Goal: Task Accomplishment & Management: Manage account settings

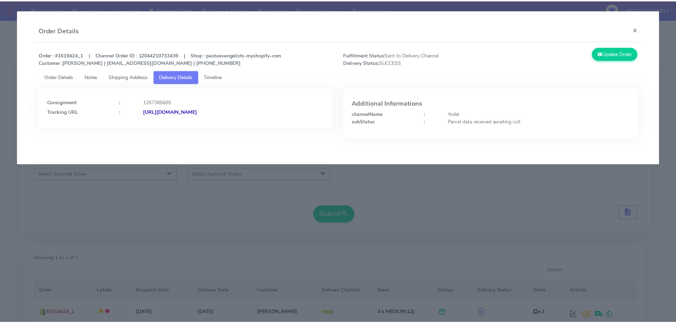
scroll to position [62, 0]
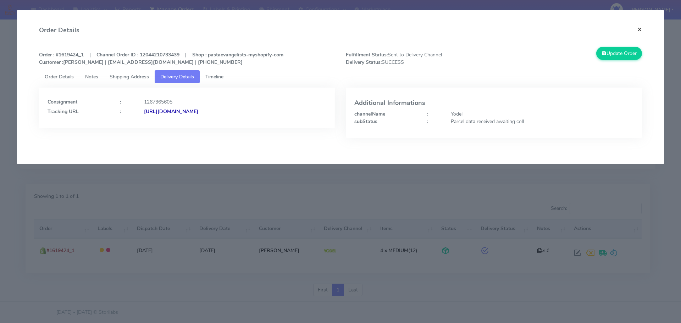
click at [640, 28] on button "×" at bounding box center [640, 29] width 16 height 19
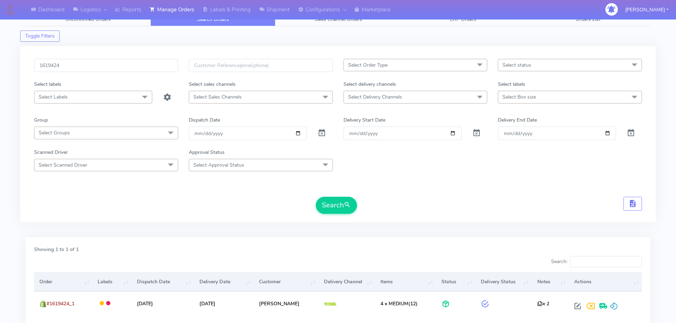
scroll to position [0, 0]
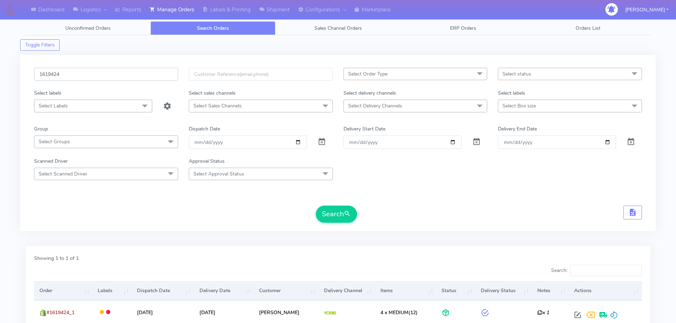
drag, startPoint x: 86, startPoint y: 75, endPoint x: 0, endPoint y: 66, distance: 86.6
click at [0, 66] on div "Dashboard Logistics London Logistics Reports Manage Orders Labels & Printing Sh…" at bounding box center [338, 188] width 676 height 351
paste input "672"
type input "1619672"
click at [330, 216] on button "Search" at bounding box center [336, 214] width 41 height 17
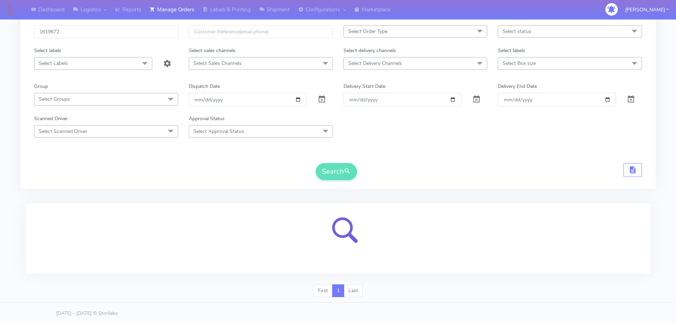
scroll to position [44, 0]
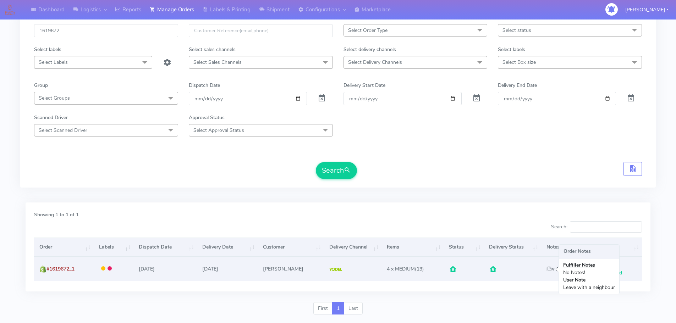
click at [546, 270] on icon "x 1" at bounding box center [552, 269] width 12 height 7
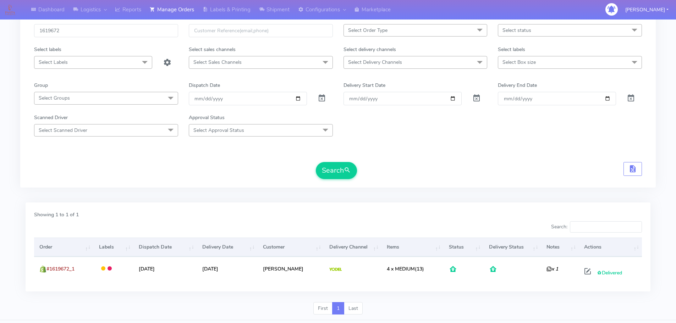
click at [528, 291] on div "Showing 1 to 1 of 1 Search: Order Labels Dispatch Date Delivery Date Customer D…" at bounding box center [338, 247] width 625 height 89
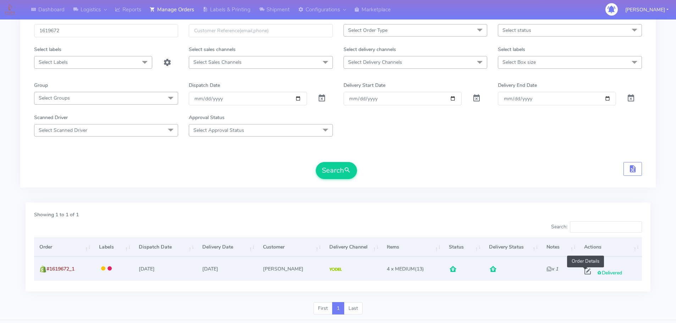
click at [585, 273] on span at bounding box center [587, 273] width 13 height 7
select select "5"
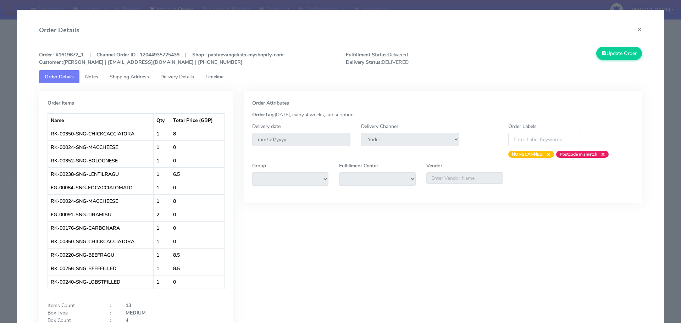
click at [175, 73] on link "Delivery Details" at bounding box center [177, 76] width 45 height 13
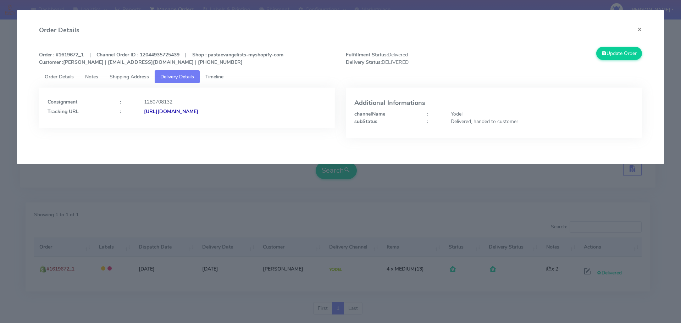
click at [215, 77] on span "Timeline" at bounding box center [214, 76] width 18 height 7
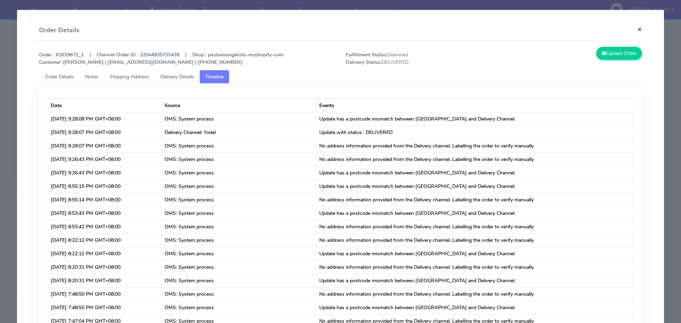
click at [635, 30] on button "×" at bounding box center [640, 29] width 16 height 19
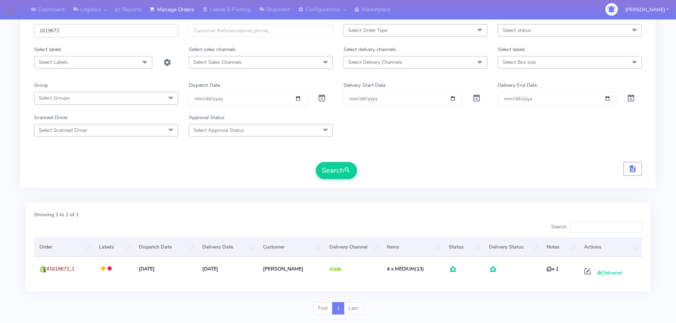
drag, startPoint x: 88, startPoint y: 28, endPoint x: 13, endPoint y: 26, distance: 74.2
click at [13, 29] on div "Dashboard Logistics London Logistics Reports Manage Orders Labels & Printing Sh…" at bounding box center [338, 144] width 676 height 351
paste input "8MQG9991"
click at [338, 167] on button "Search" at bounding box center [336, 170] width 41 height 17
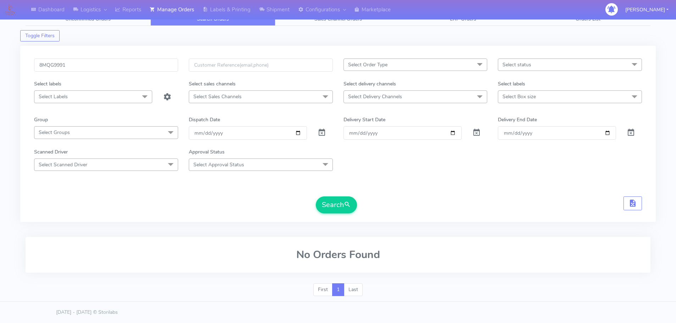
scroll to position [9, 0]
drag, startPoint x: 52, startPoint y: 68, endPoint x: 43, endPoint y: 54, distance: 16.8
click at [11, 66] on div "Dashboard Logistics London Logistics Reports Manage Orders Labels & Printing Sh…" at bounding box center [338, 153] width 676 height 298
paste input "1623224"
type input "1623224"
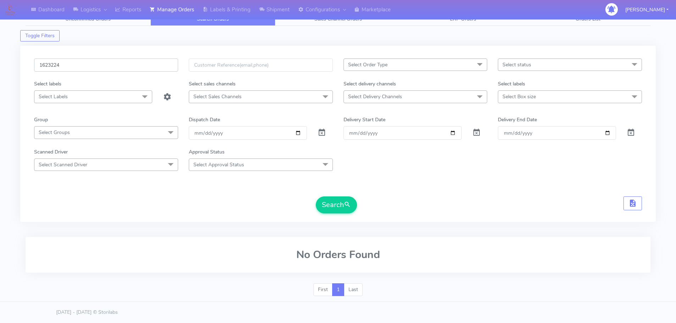
click at [316, 197] on button "Search" at bounding box center [336, 205] width 41 height 17
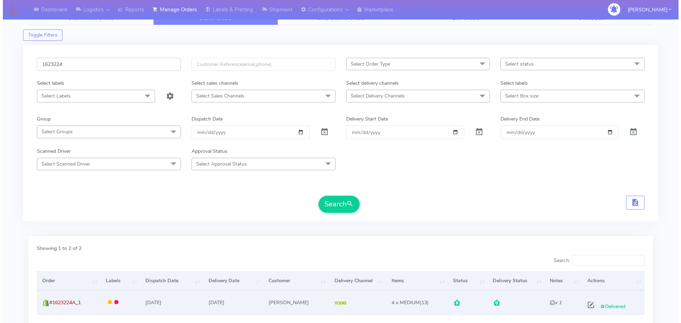
scroll to position [86, 0]
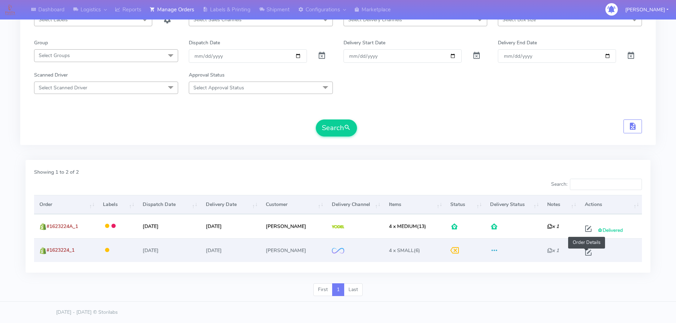
click at [586, 253] on span at bounding box center [588, 254] width 13 height 7
select select "2"
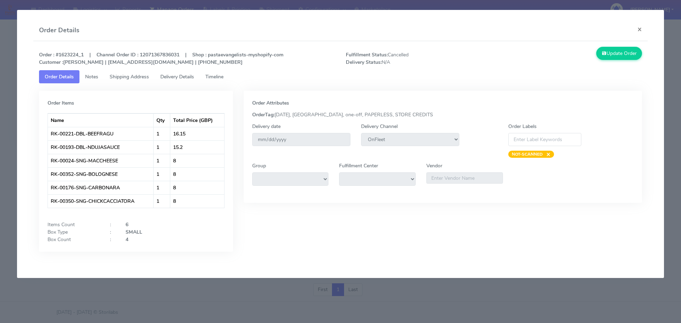
click at [216, 77] on span "Timeline" at bounding box center [214, 76] width 18 height 7
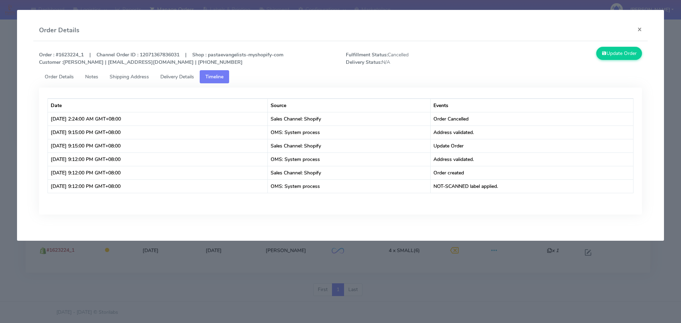
click at [180, 75] on span "Delivery Details" at bounding box center [177, 76] width 34 height 7
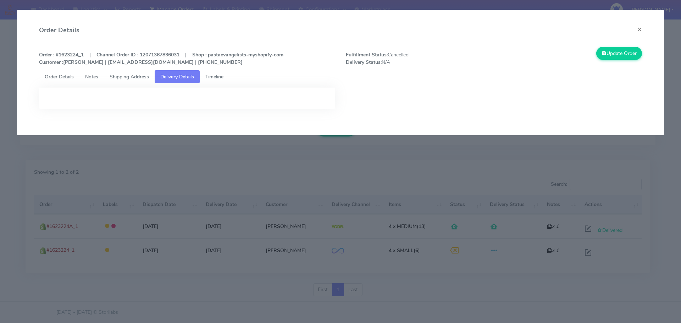
click at [60, 76] on span "Order Details" at bounding box center [59, 76] width 29 height 7
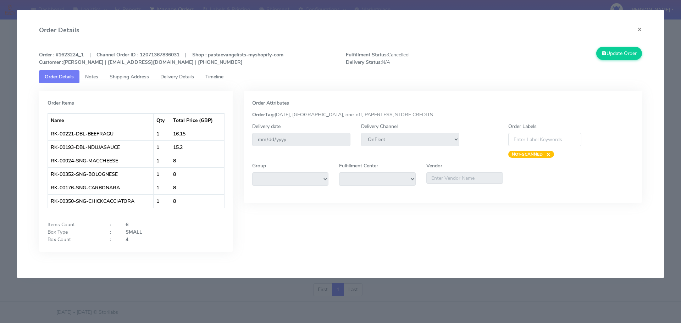
click at [136, 75] on span "Shipping Address" at bounding box center [129, 76] width 39 height 7
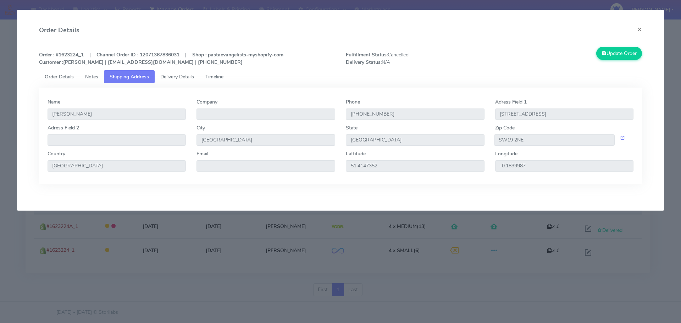
click at [190, 78] on span "Delivery Details" at bounding box center [177, 76] width 34 height 7
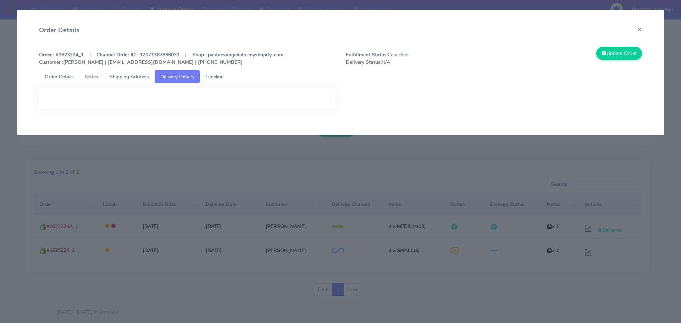
click at [57, 68] on div "Order : #1623224_1 | Channel Order ID : 12071367836031 | Shop : pastaevangelist…" at bounding box center [341, 58] width 614 height 23
click at [63, 73] on link "Order Details" at bounding box center [59, 76] width 40 height 13
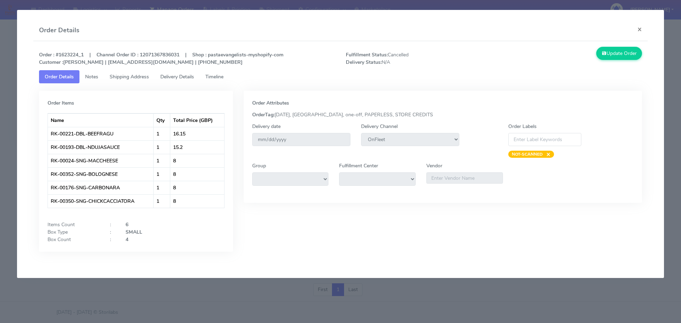
click at [135, 78] on span "Shipping Address" at bounding box center [129, 76] width 39 height 7
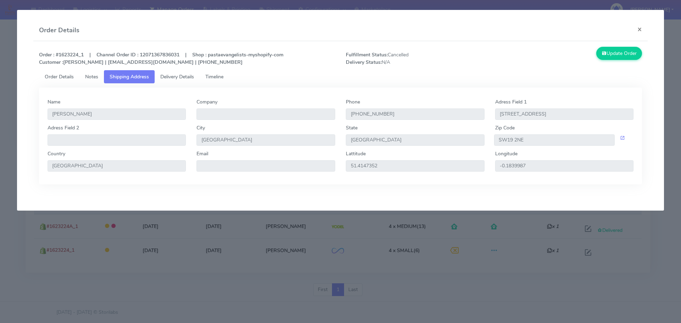
click at [175, 76] on span "Delivery Details" at bounding box center [177, 76] width 34 height 7
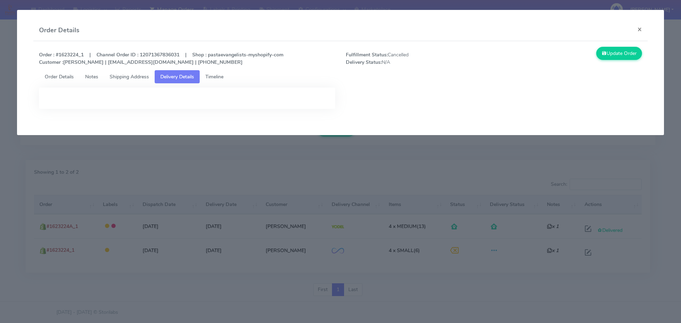
click at [217, 80] on link "Timeline" at bounding box center [214, 76] width 29 height 13
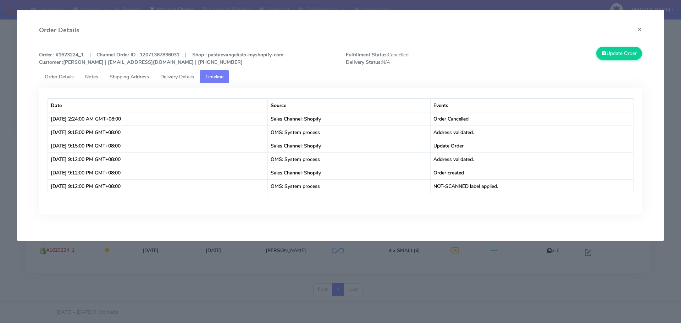
click at [217, 80] on link "Timeline" at bounding box center [214, 76] width 29 height 13
click at [176, 73] on link "Delivery Details" at bounding box center [177, 76] width 45 height 13
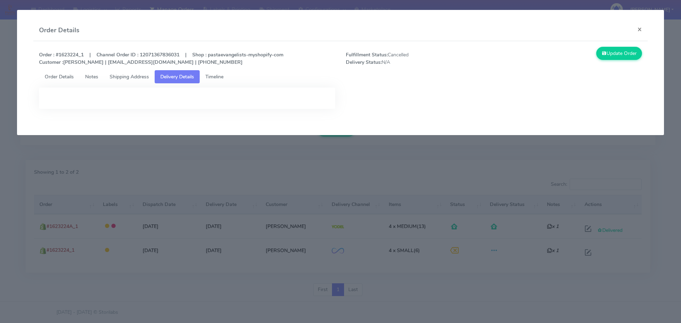
click at [129, 77] on span "Shipping Address" at bounding box center [129, 76] width 39 height 7
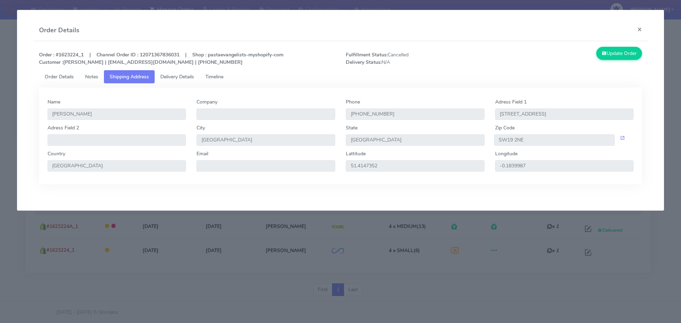
click at [77, 75] on link "Order Details" at bounding box center [59, 76] width 40 height 13
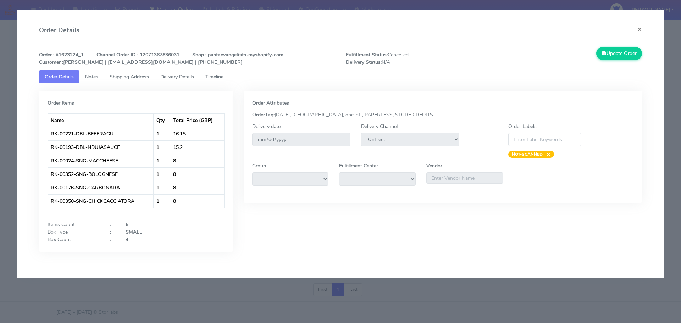
click at [172, 77] on span "Delivery Details" at bounding box center [177, 76] width 34 height 7
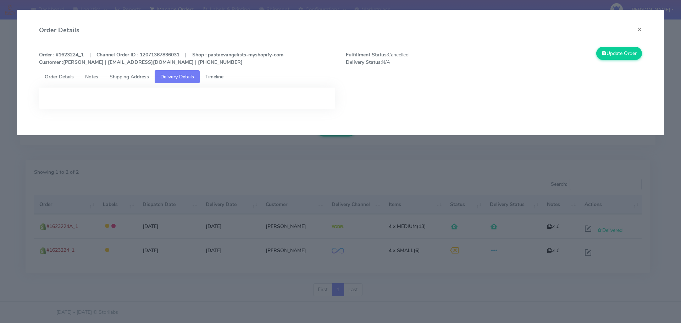
click at [217, 80] on span "Timeline" at bounding box center [214, 76] width 18 height 7
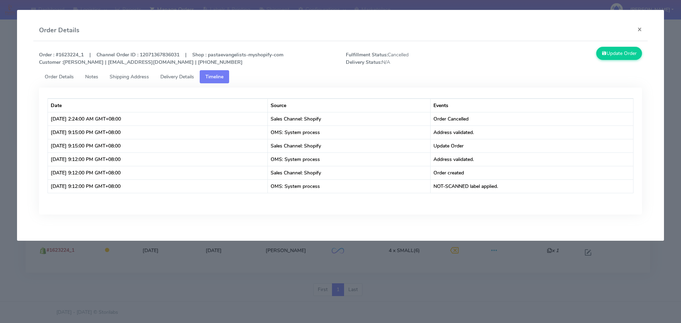
click at [169, 73] on link "Delivery Details" at bounding box center [177, 76] width 45 height 13
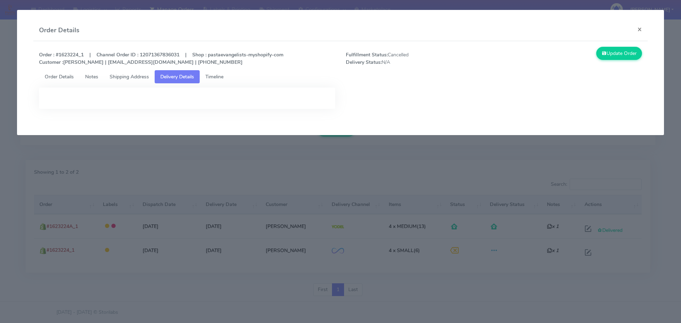
click at [132, 74] on span "Shipping Address" at bounding box center [129, 76] width 39 height 7
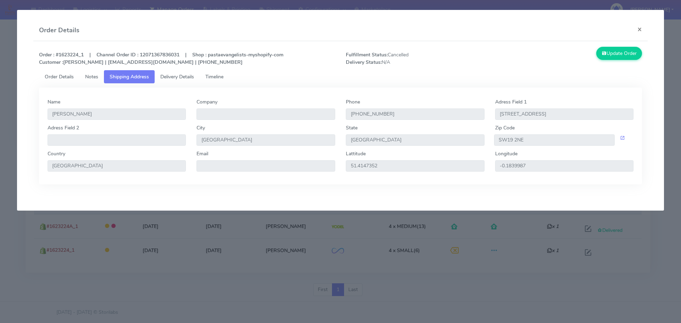
click at [88, 75] on span "Notes" at bounding box center [91, 76] width 13 height 7
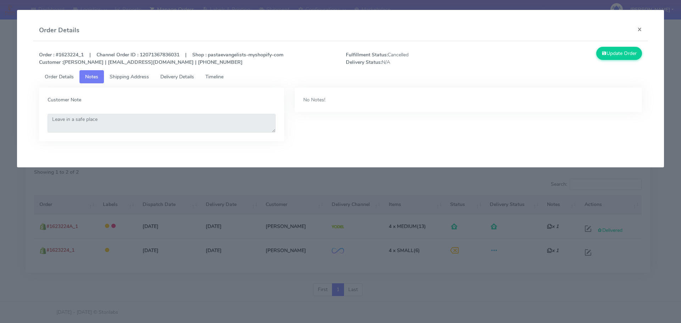
click at [55, 76] on span "Order Details" at bounding box center [59, 76] width 29 height 7
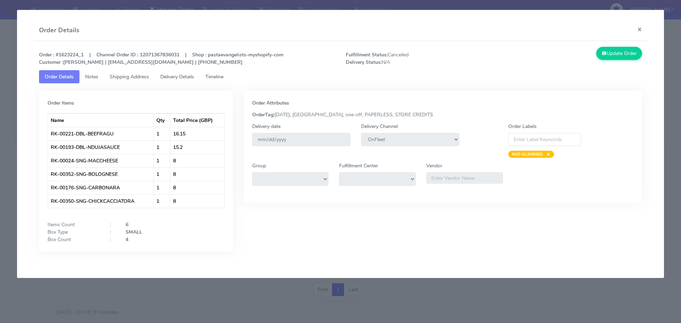
click at [125, 79] on span "Shipping Address" at bounding box center [129, 76] width 39 height 7
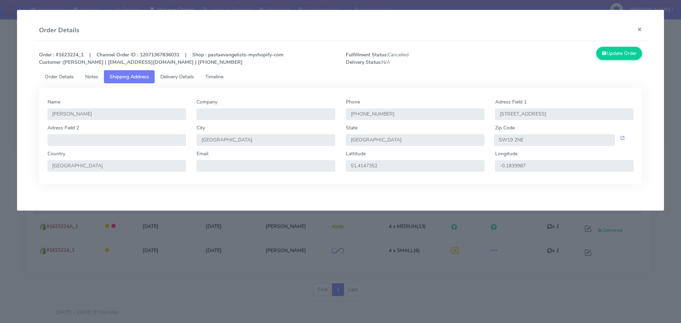
click at [175, 78] on span "Delivery Details" at bounding box center [177, 76] width 34 height 7
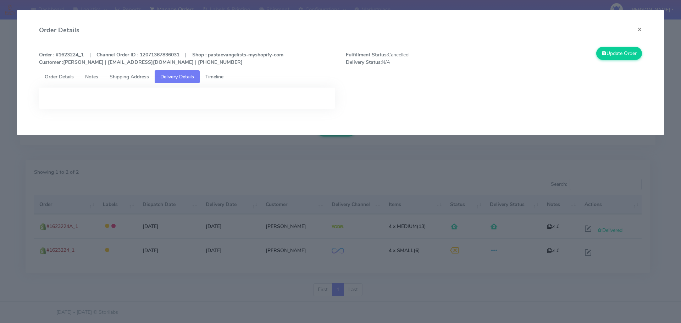
click at [223, 81] on link "Timeline" at bounding box center [214, 76] width 29 height 13
